Goal: Task Accomplishment & Management: Use online tool/utility

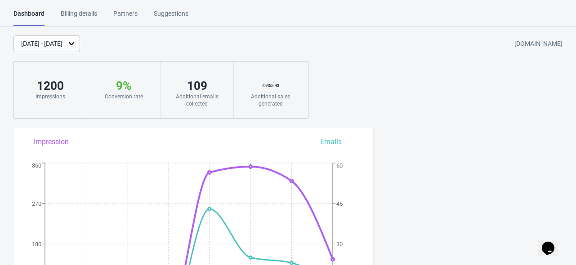
click at [62, 45] on div "[DATE] - [DATE]" at bounding box center [41, 43] width 41 height 9
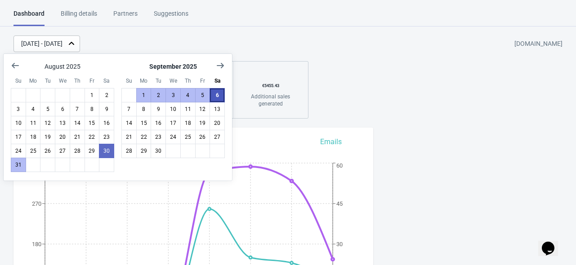
click at [222, 97] on button "6" at bounding box center [217, 95] width 15 height 14
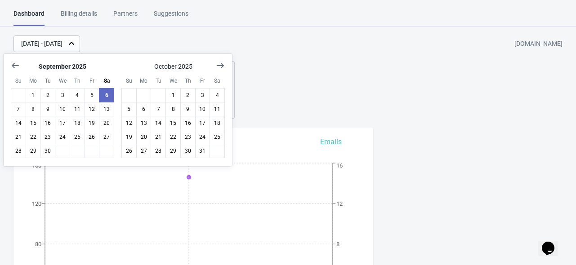
click at [328, 86] on div "[DATE] - [DATE] [DOMAIN_NAME] 146 Impressions 11 % Your Tada Widget has a conve…" at bounding box center [288, 77] width 576 height 83
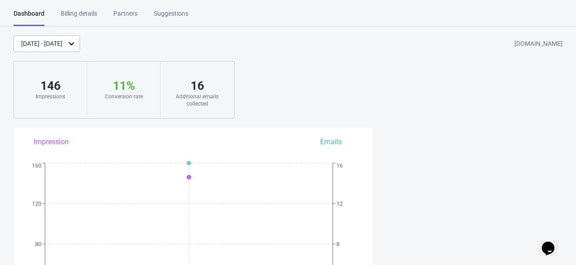
click at [76, 45] on icon at bounding box center [71, 43] width 9 height 9
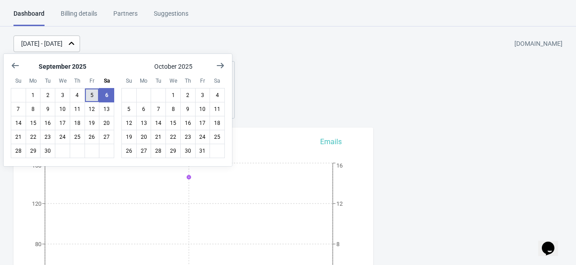
click at [95, 96] on button "5" at bounding box center [92, 95] width 15 height 14
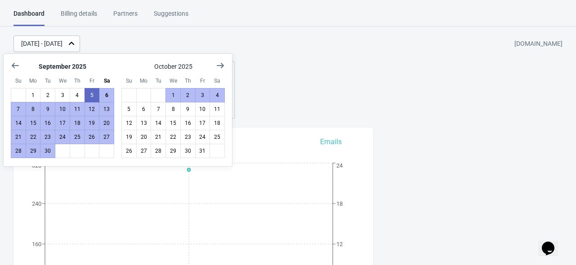
click at [399, 84] on div "[DATE] - [DATE] [DOMAIN_NAME] 320 Impressions 7 % Your Tada Widget has a conver…" at bounding box center [288, 77] width 576 height 83
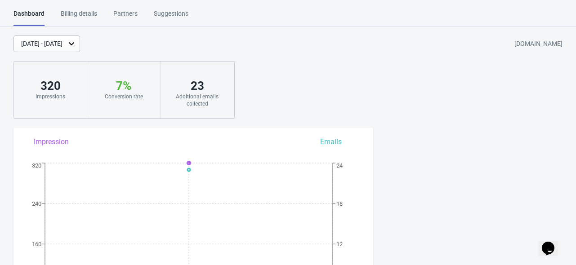
click at [62, 45] on div "[DATE] - [DATE]" at bounding box center [41, 43] width 41 height 9
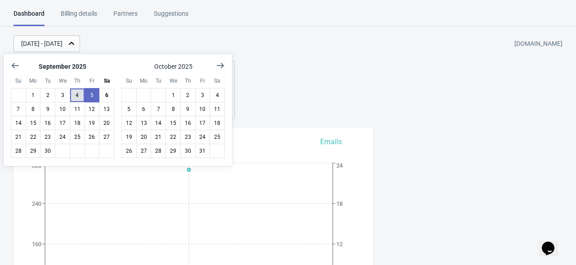
click at [76, 96] on button "4" at bounding box center [77, 95] width 15 height 14
click at [154, 49] on div "[DATE] - [DATE] [DOMAIN_NAME]" at bounding box center [294, 44] width 562 height 17
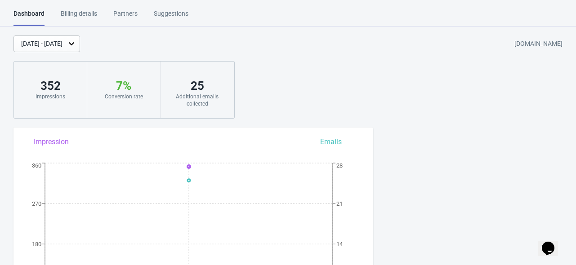
click at [80, 45] on div "[DATE] - [DATE]" at bounding box center [46, 44] width 67 height 17
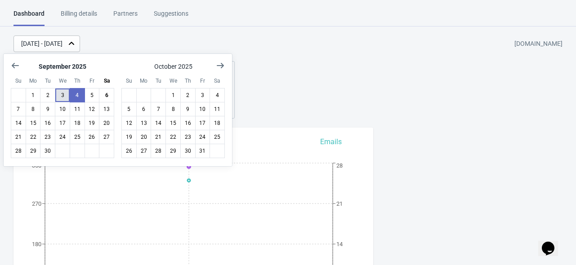
click at [59, 98] on button "3" at bounding box center [62, 95] width 15 height 14
click at [149, 48] on div "[DATE] - [DATE] [DOMAIN_NAME]" at bounding box center [294, 44] width 562 height 17
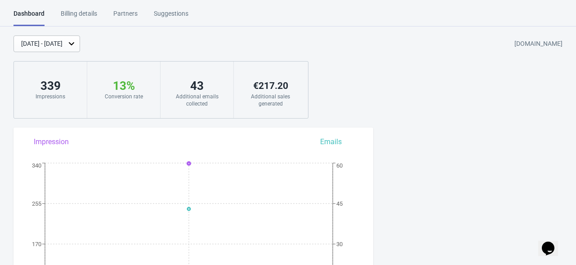
click at [80, 47] on div "[DATE] - [DATE]" at bounding box center [46, 44] width 67 height 17
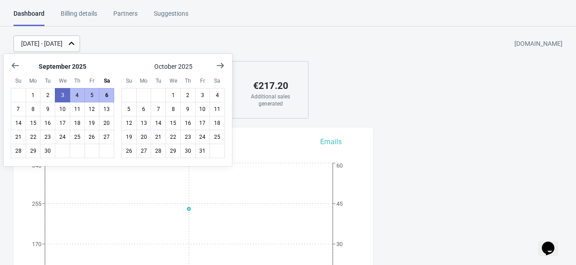
click at [143, 43] on div "[DATE] - [DATE] [DOMAIN_NAME]" at bounding box center [294, 44] width 562 height 17
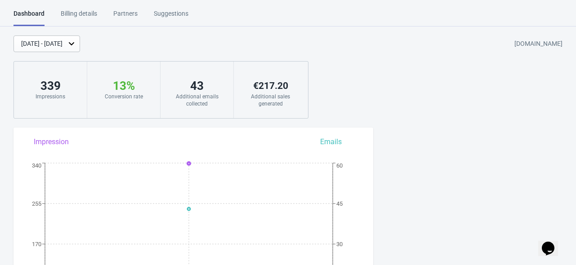
click at [62, 45] on div "[DATE] - [DATE]" at bounding box center [41, 43] width 41 height 9
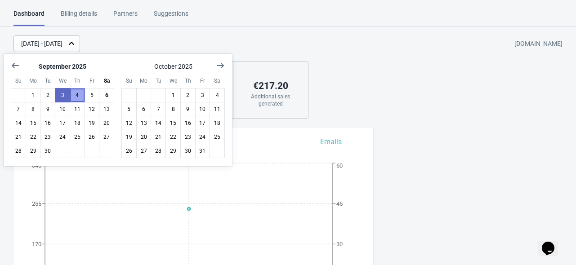
click at [78, 93] on button "4" at bounding box center [77, 95] width 15 height 14
click at [133, 41] on div "[DATE] - [DATE] [DOMAIN_NAME]" at bounding box center [294, 44] width 562 height 17
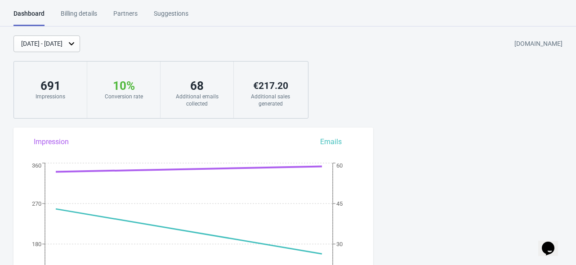
click at [80, 51] on div "[DATE] - [DATE]" at bounding box center [46, 44] width 67 height 17
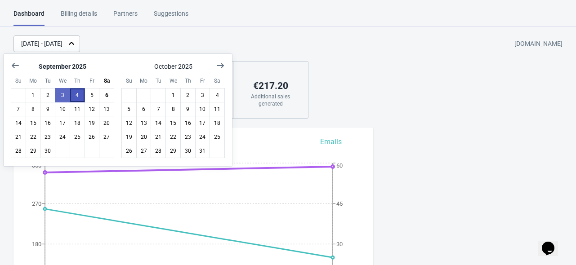
drag, startPoint x: 75, startPoint y: 94, endPoint x: 82, endPoint y: 91, distance: 8.0
click at [75, 95] on button "4" at bounding box center [77, 95] width 15 height 14
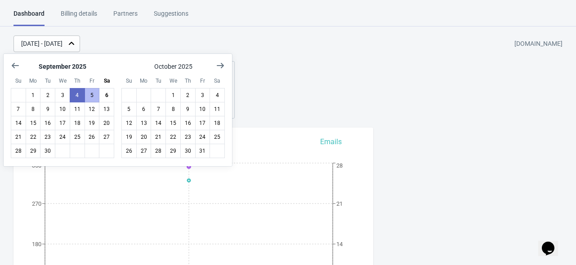
click at [130, 47] on div "[DATE] - [DATE] [DOMAIN_NAME]" at bounding box center [294, 44] width 562 height 17
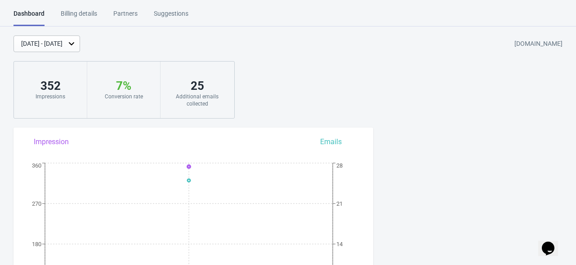
click at [80, 44] on div "[DATE] - [DATE]" at bounding box center [46, 44] width 67 height 17
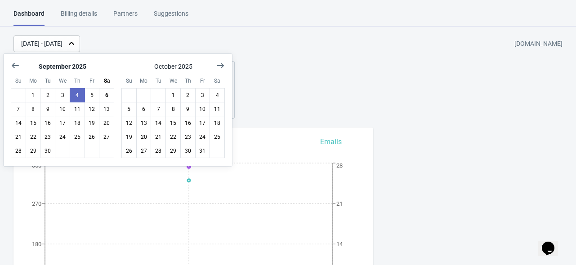
click at [143, 42] on div "[DATE] - [DATE] [DOMAIN_NAME]" at bounding box center [294, 44] width 562 height 17
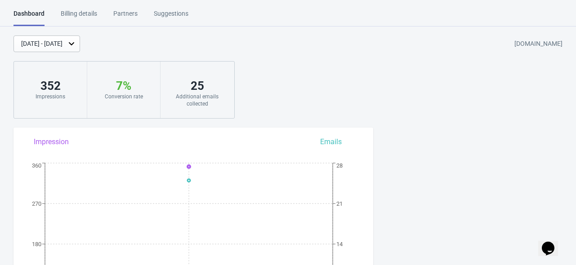
click at [76, 41] on icon at bounding box center [71, 43] width 9 height 9
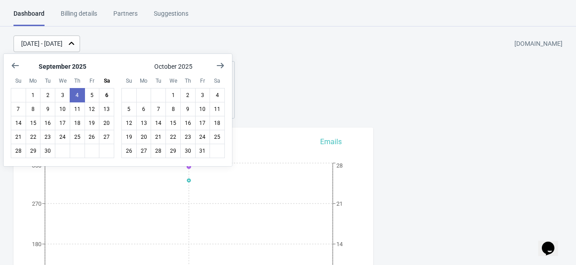
click at [169, 40] on div "[DATE] - [DATE] [DOMAIN_NAME]" at bounding box center [294, 44] width 562 height 17
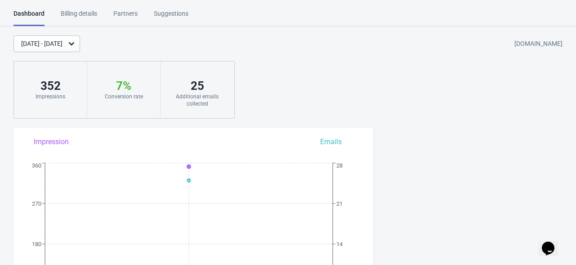
click at [76, 45] on icon at bounding box center [71, 43] width 9 height 9
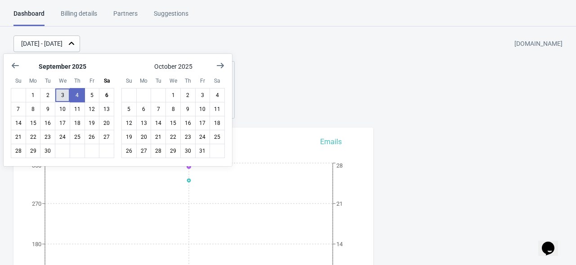
click at [58, 95] on button "3" at bounding box center [62, 95] width 15 height 14
click at [61, 97] on button "3" at bounding box center [62, 95] width 15 height 14
click at [198, 39] on div "[DATE] - [DATE] [DOMAIN_NAME]" at bounding box center [294, 44] width 562 height 17
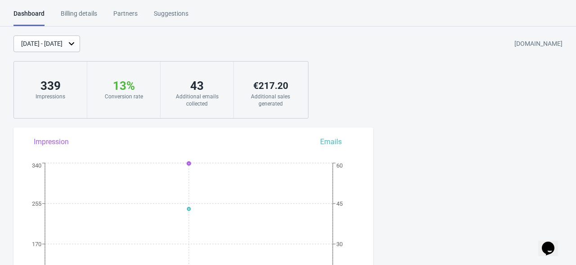
click at [76, 46] on icon at bounding box center [71, 43] width 9 height 9
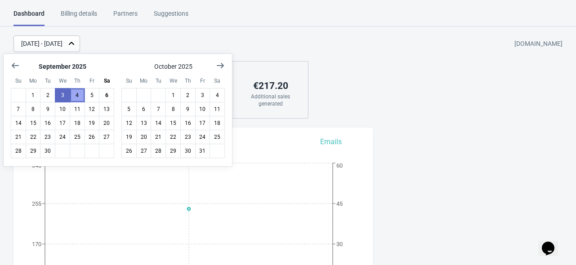
click at [76, 94] on button "4" at bounding box center [77, 95] width 15 height 14
click at [147, 45] on div "[DATE] - [DATE] [DOMAIN_NAME]" at bounding box center [294, 44] width 562 height 17
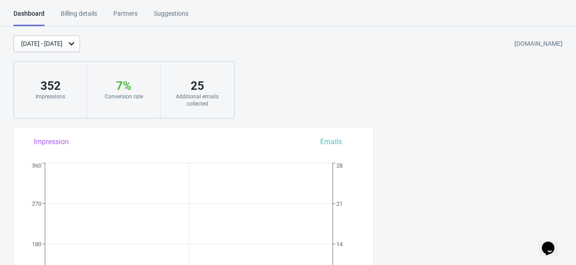
click at [76, 47] on icon at bounding box center [71, 43] width 9 height 9
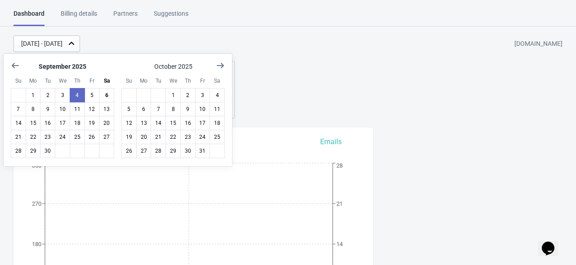
click at [170, 44] on div "[DATE] - [DATE] [DOMAIN_NAME]" at bounding box center [294, 44] width 562 height 17
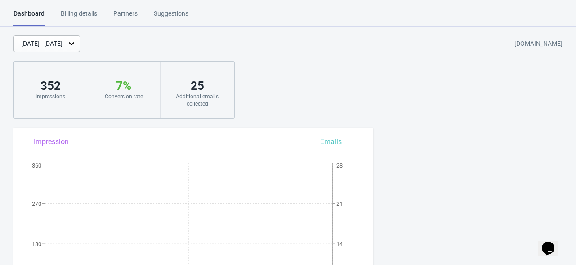
click at [76, 42] on icon at bounding box center [71, 43] width 9 height 9
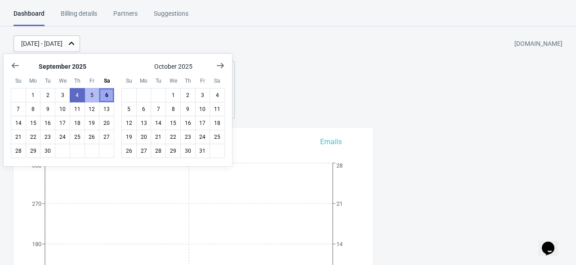
click at [109, 94] on button "6" at bounding box center [106, 95] width 15 height 14
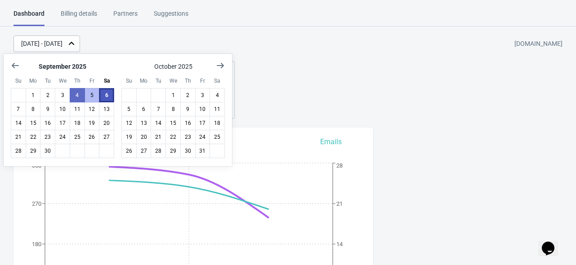
click at [112, 92] on button "6" at bounding box center [106, 95] width 15 height 14
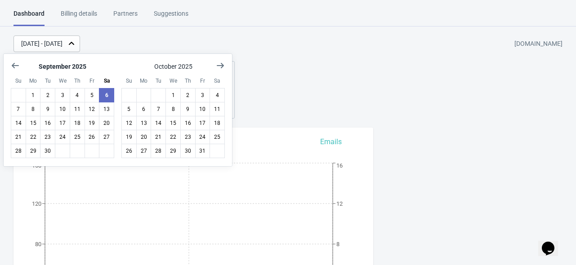
click at [174, 38] on div "[DATE] - [DATE] [DOMAIN_NAME]" at bounding box center [294, 44] width 562 height 17
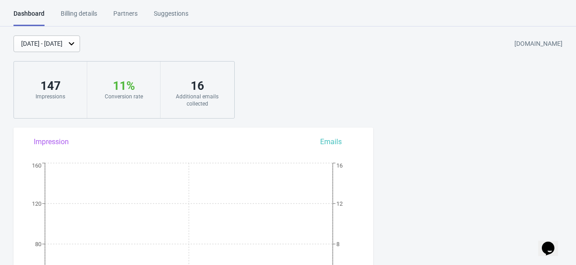
click at [76, 46] on icon at bounding box center [71, 43] width 9 height 9
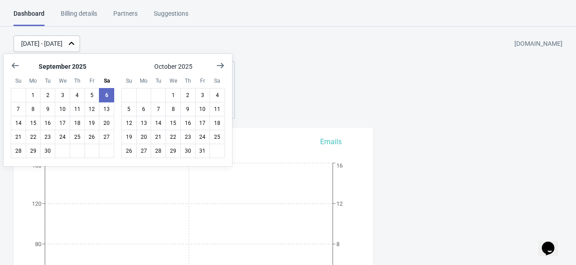
click at [242, 36] on div "[DATE] - [DATE] [DOMAIN_NAME]" at bounding box center [294, 44] width 562 height 17
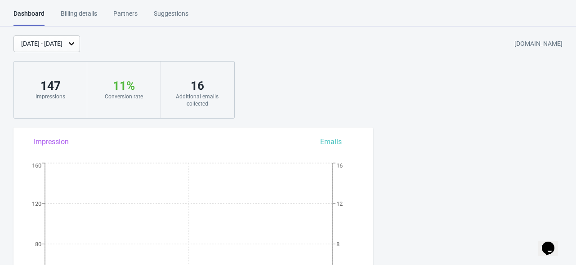
click at [80, 44] on div "[DATE] - [DATE]" at bounding box center [46, 44] width 67 height 17
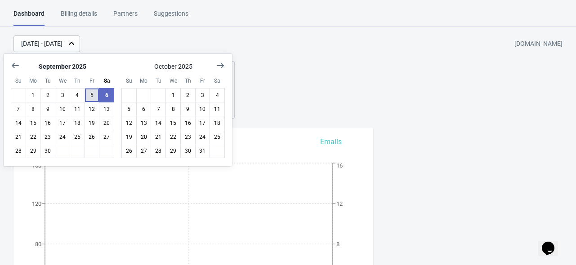
click at [90, 93] on button "5" at bounding box center [92, 95] width 15 height 14
click at [202, 42] on div "[DATE] - [DATE] [DOMAIN_NAME]" at bounding box center [294, 44] width 562 height 17
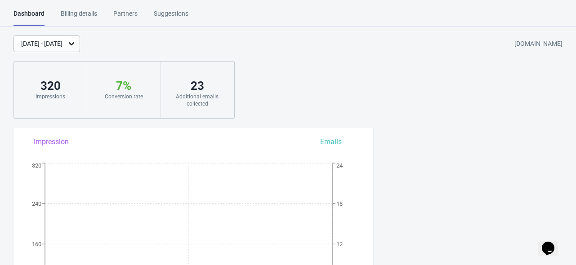
click at [76, 41] on icon at bounding box center [71, 43] width 9 height 9
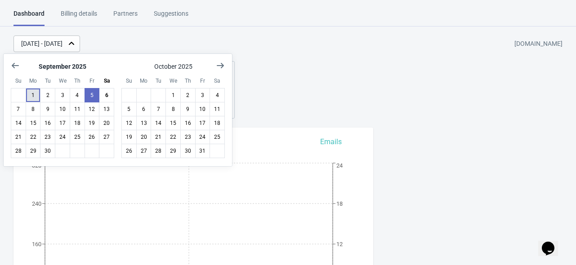
drag, startPoint x: 29, startPoint y: 94, endPoint x: 35, endPoint y: 93, distance: 6.0
click at [29, 94] on button "1" at bounding box center [33, 95] width 15 height 14
click at [103, 98] on button "6" at bounding box center [106, 95] width 15 height 14
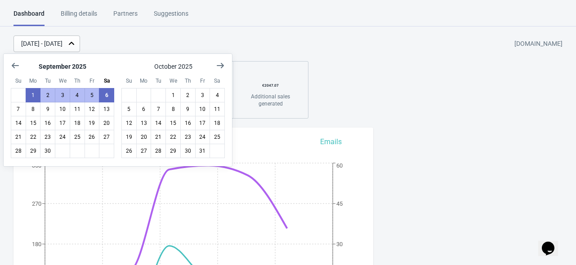
drag, startPoint x: 369, startPoint y: 60, endPoint x: 380, endPoint y: 73, distance: 16.6
click at [370, 60] on div "[DATE] - [DATE] [DOMAIN_NAME] 1172 Impressions 9 % Your Tada Widget has a conve…" at bounding box center [288, 77] width 576 height 83
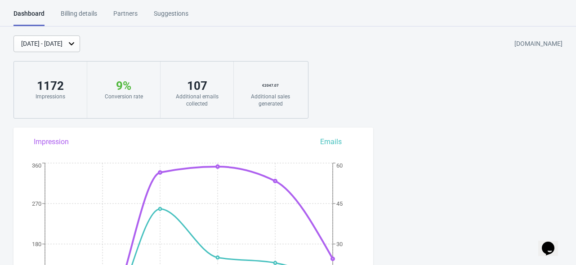
click at [25, 16] on div "Dashboard" at bounding box center [28, 17] width 31 height 17
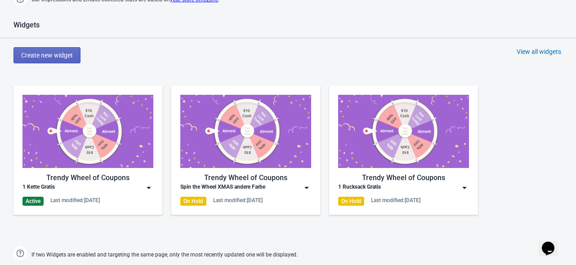
scroll to position [405, 0]
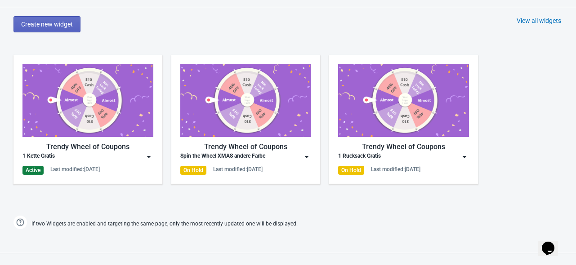
click at [115, 161] on div "Trendy Wheel of Coupons 1 Kette Gratis Active Last modified: [DATE]" at bounding box center [87, 119] width 131 height 111
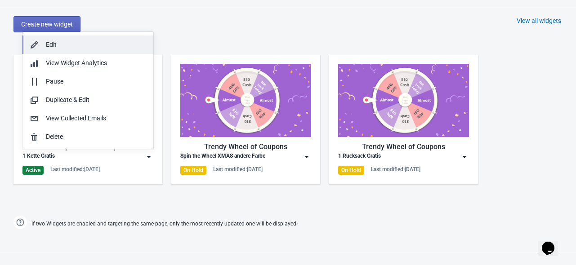
click at [69, 45] on div "Edit" at bounding box center [96, 44] width 100 height 9
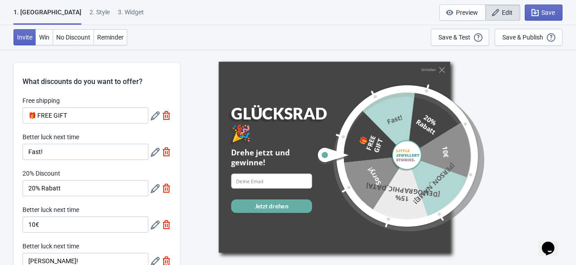
click at [89, 10] on div "2 . Style" at bounding box center [99, 16] width 20 height 16
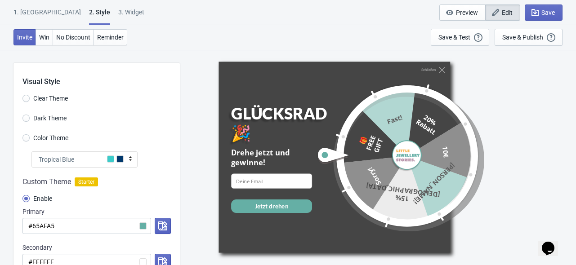
click at [118, 13] on div "3. Widget" at bounding box center [131, 16] width 26 height 16
select select "products"
select select "once"
select select "1"
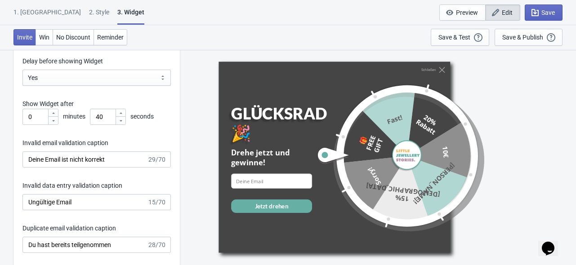
scroll to position [1349, 0]
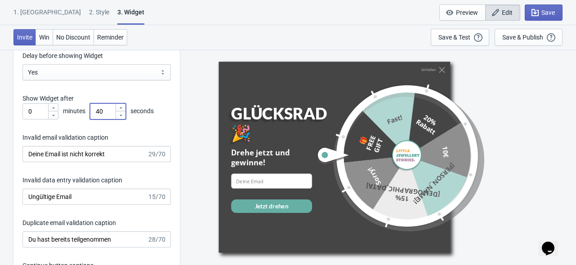
drag, startPoint x: 111, startPoint y: 117, endPoint x: 78, endPoint y: 117, distance: 32.8
click at [78, 116] on div "0 minutes 40 seconds" at bounding box center [96, 111] width 148 height 16
type input "30"
click at [174, 125] on div "Invitation title captions GLÜCKSRAD 🎉 12/20 Invitation Instruction Captions Dre…" at bounding box center [96, 186] width 166 height 469
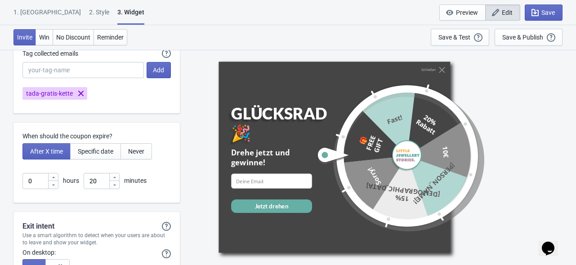
scroll to position [2383, 0]
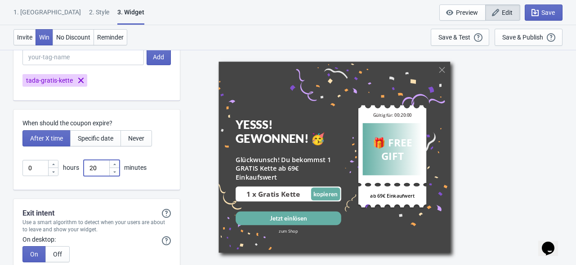
drag, startPoint x: 103, startPoint y: 171, endPoint x: 75, endPoint y: 169, distance: 27.9
click at [75, 169] on div "0 hours 20 minutes" at bounding box center [96, 168] width 148 height 16
type input "15"
click at [206, 168] on div "YESSS! GEWONNEN! 🥳 Glückwunsch! Du bekommst 1 GRATIS Kette ab 69€ Einkaufswert …" at bounding box center [377, 156] width 387 height 215
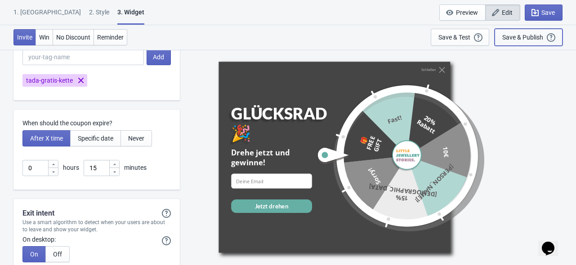
click at [517, 37] on div "Save & Publish" at bounding box center [522, 37] width 41 height 7
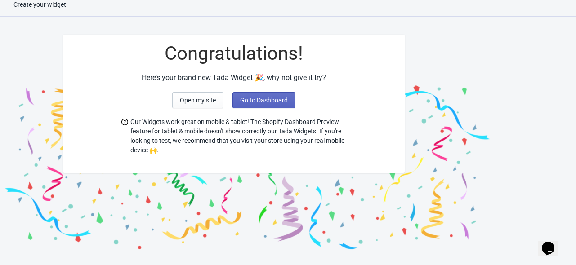
scroll to position [9, 0]
